Goal: Information Seeking & Learning: Learn about a topic

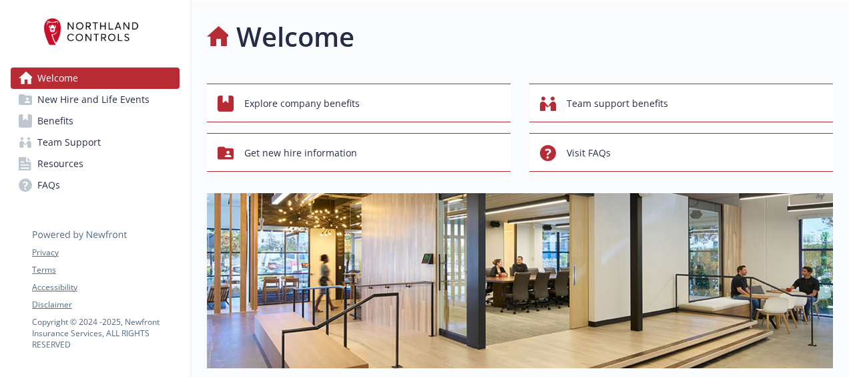
click at [71, 128] on span "Benefits" at bounding box center [55, 120] width 36 height 21
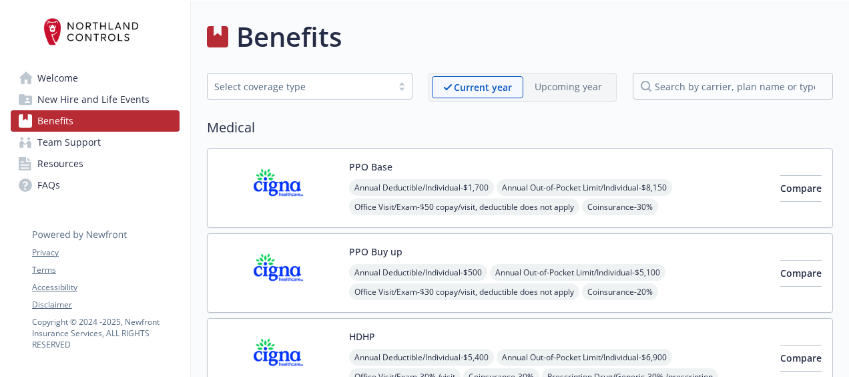
click at [403, 85] on div at bounding box center [402, 86] width 20 height 11
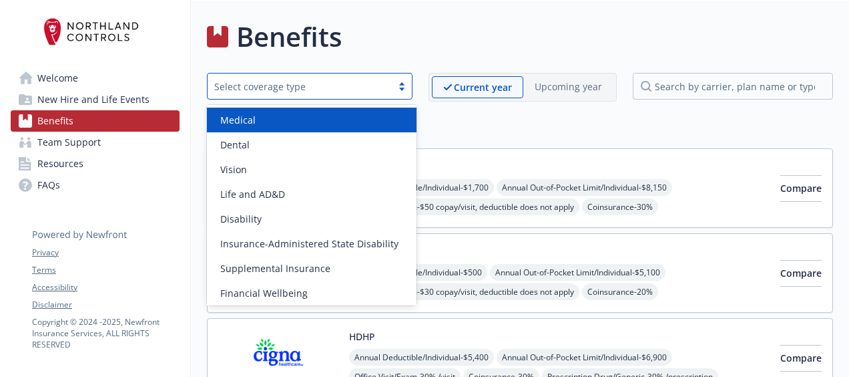
click at [361, 120] on div "Medical" at bounding box center [312, 120] width 194 height 14
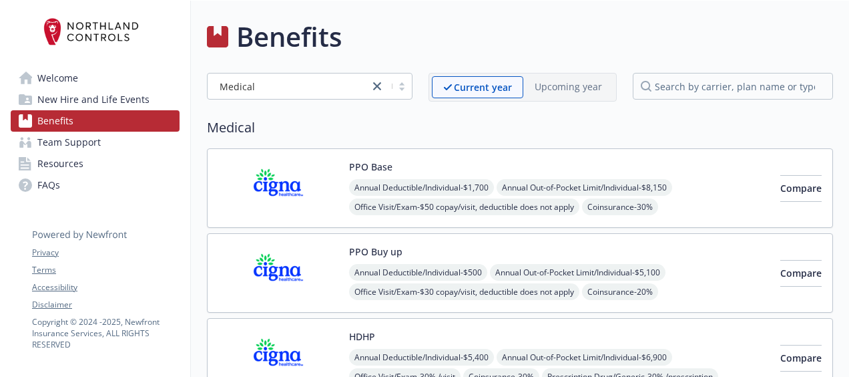
click at [361, 120] on h2 "Medical" at bounding box center [520, 128] width 626 height 20
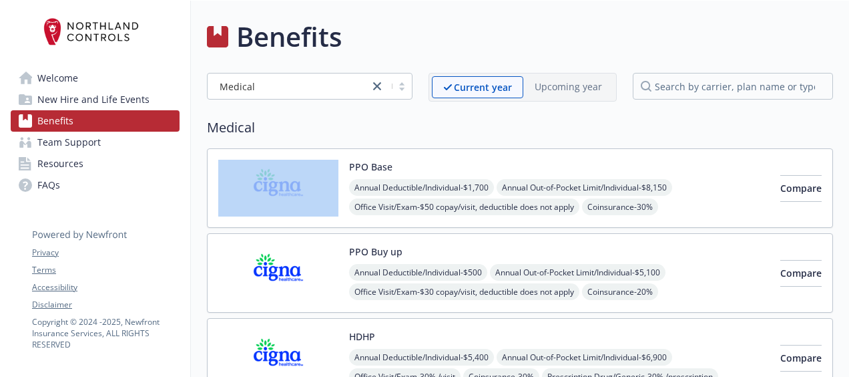
click at [361, 120] on h2 "Medical" at bounding box center [520, 128] width 626 height 20
